Goal: Task Accomplishment & Management: Manage account settings

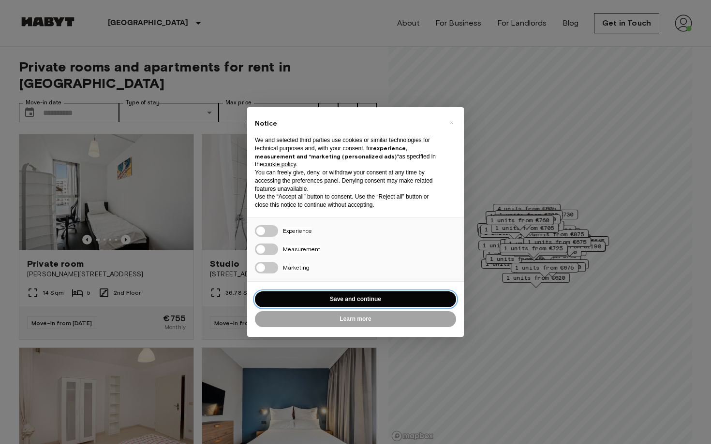
click at [337, 301] on button "Save and continue" at bounding box center [355, 300] width 201 height 16
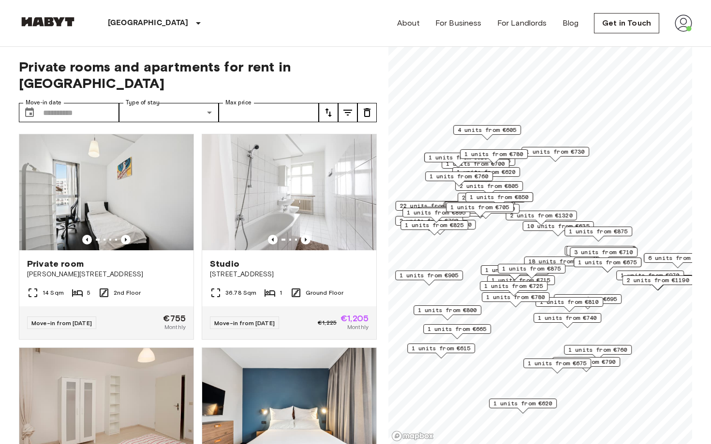
click at [678, 31] on img at bounding box center [682, 23] width 17 height 17
click at [663, 40] on li "Profile" at bounding box center [654, 40] width 97 height 17
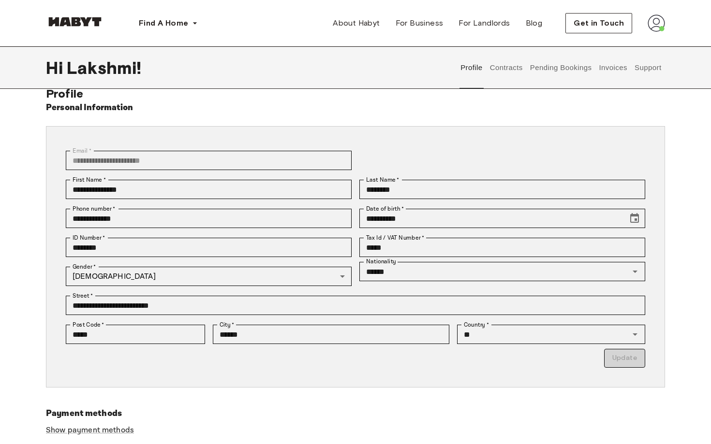
scroll to position [27, 0]
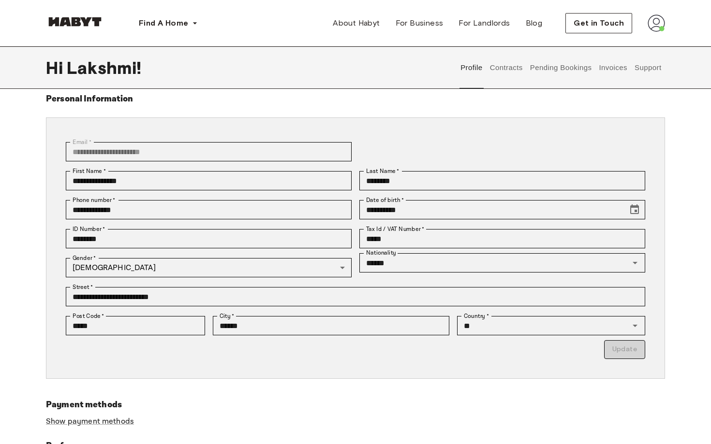
click at [512, 64] on button "Contracts" at bounding box center [505, 67] width 35 height 43
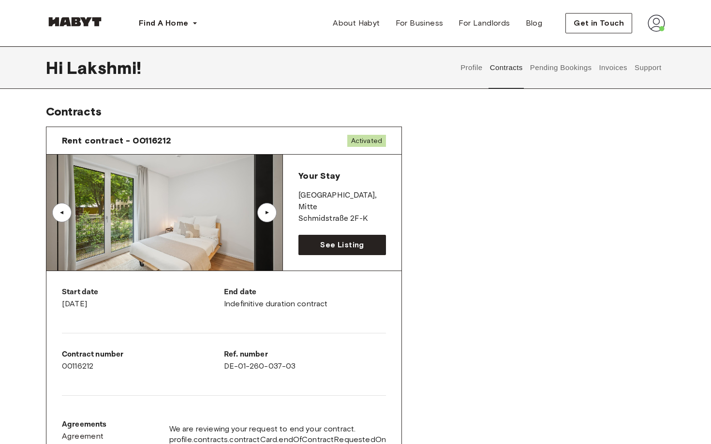
click at [644, 64] on button "Support" at bounding box center [647, 67] width 29 height 43
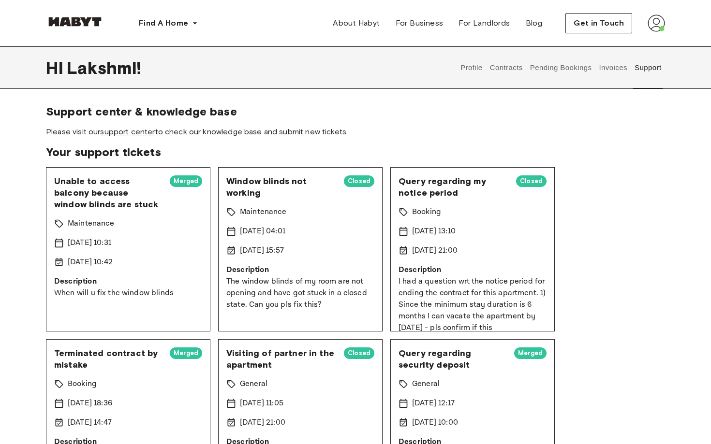
click at [143, 131] on link "support center" at bounding box center [127, 131] width 55 height 9
click at [511, 59] on button "Contracts" at bounding box center [505, 67] width 35 height 43
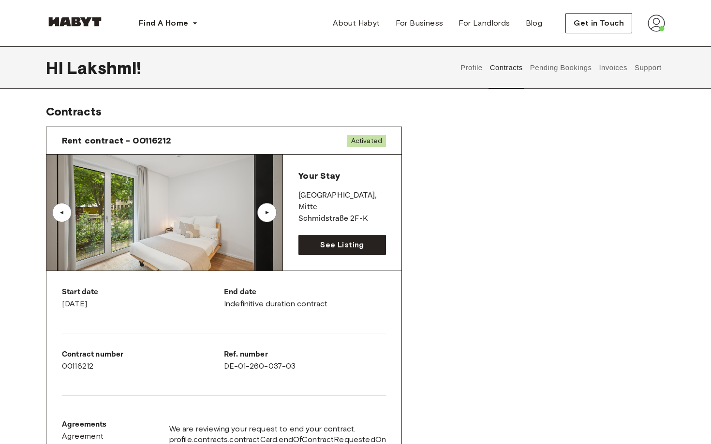
scroll to position [72, 0]
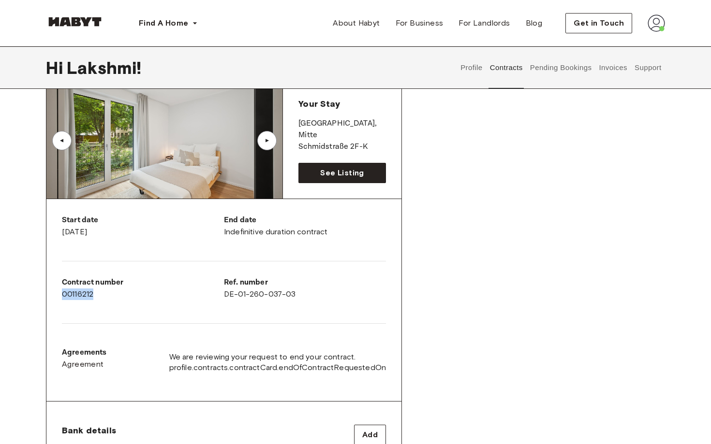
copy div "00116212"
drag, startPoint x: 107, startPoint y: 296, endPoint x: 57, endPoint y: 296, distance: 50.3
click at [57, 296] on div "Start date July 19th, 2025 End date Indefinitive duration contract Contract num…" at bounding box center [223, 300] width 355 height 203
